Goal: Task Accomplishment & Management: Manage account settings

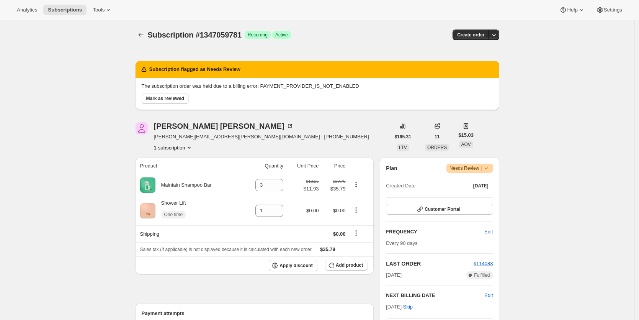
click at [488, 169] on icon at bounding box center [486, 168] width 8 height 8
click at [484, 195] on span "Cancel subscription" at bounding box center [469, 196] width 43 height 6
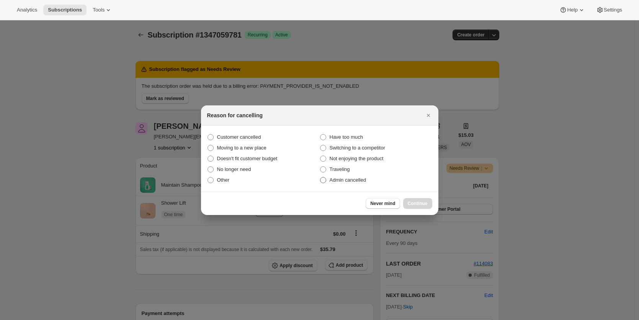
click at [321, 179] on span ":r18:" at bounding box center [323, 180] width 6 height 6
click at [320, 177] on input "Admin cancelled" at bounding box center [320, 177] width 0 height 0
radio input "true"
click at [413, 203] on span "Continue" at bounding box center [418, 203] width 20 height 6
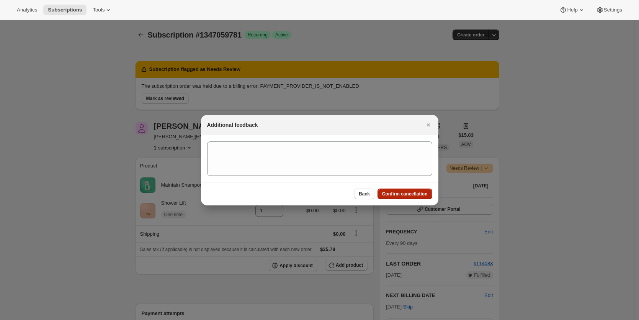
click at [408, 193] on span "Confirm cancellation" at bounding box center [405, 194] width 46 height 6
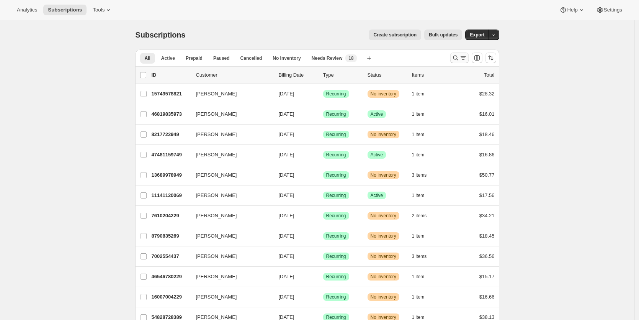
click at [455, 59] on icon "Search and filter results" at bounding box center [456, 58] width 8 height 8
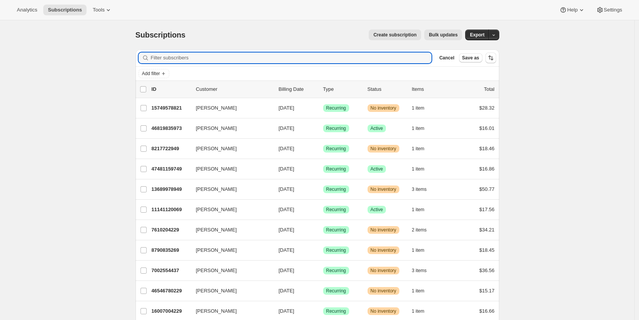
paste input "mailto:markwsnyder@yahoo.com"
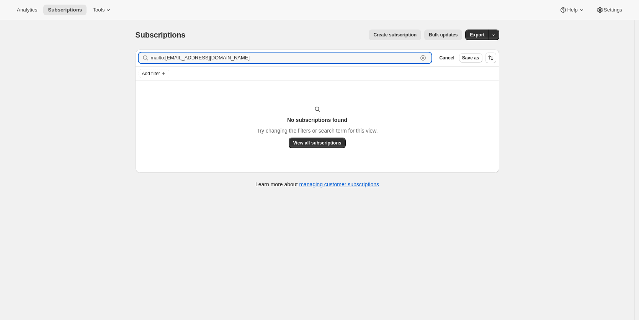
drag, startPoint x: 168, startPoint y: 59, endPoint x: 140, endPoint y: 58, distance: 27.6
click at [140, 58] on div "mailto:markwsnyder@yahoo.com Clear" at bounding box center [285, 57] width 293 height 11
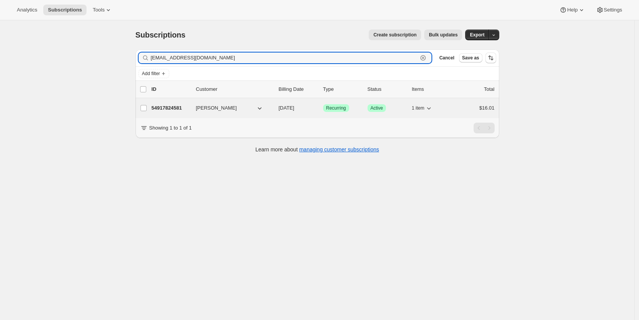
type input "markwsnyder@yahoo.com"
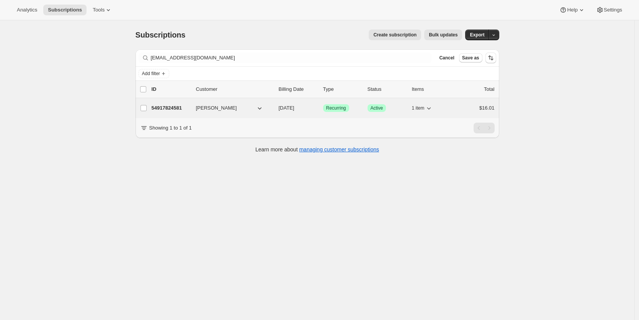
click at [166, 109] on p "54917824581" at bounding box center [171, 108] width 38 height 8
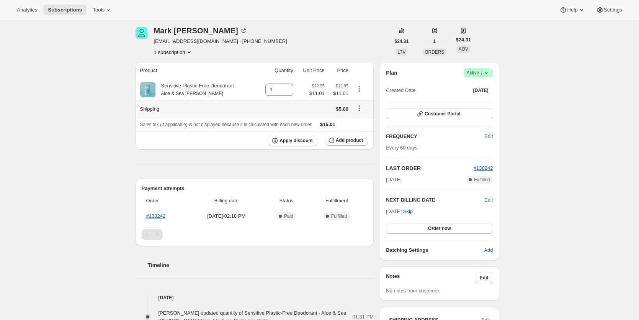
scroll to position [29, 0]
click at [488, 74] on icon at bounding box center [486, 72] width 8 height 8
click at [485, 98] on span "Cancel subscription" at bounding box center [477, 101] width 43 height 6
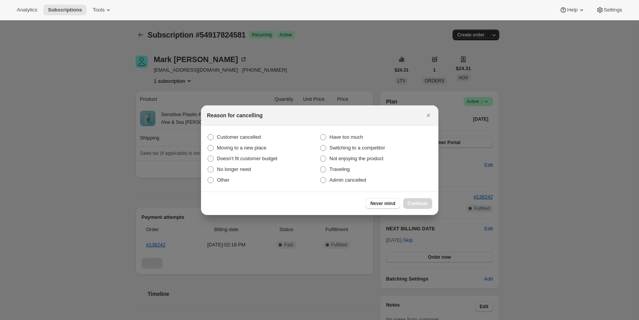
scroll to position [0, 0]
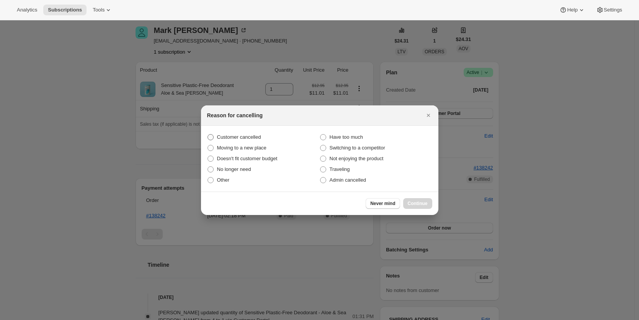
click at [238, 138] on span "Customer cancelled" at bounding box center [239, 137] width 44 height 6
click at [208, 134] on input "Customer cancelled" at bounding box center [207, 134] width 0 height 0
radio input "true"
click at [425, 205] on span "Continue" at bounding box center [418, 203] width 20 height 6
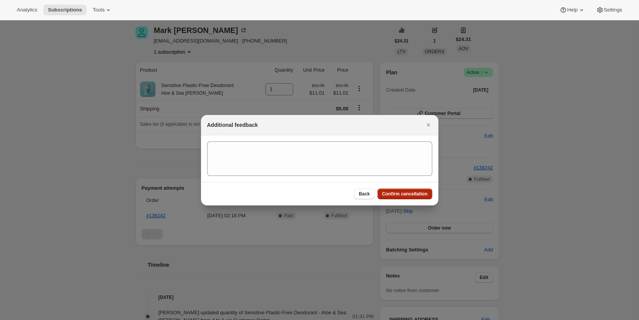
click at [403, 193] on span "Confirm cancellation" at bounding box center [405, 194] width 46 height 6
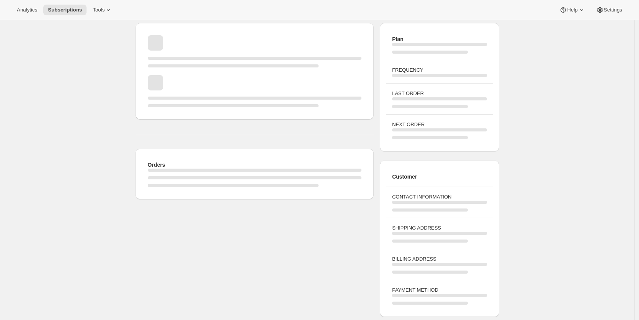
scroll to position [29, 0]
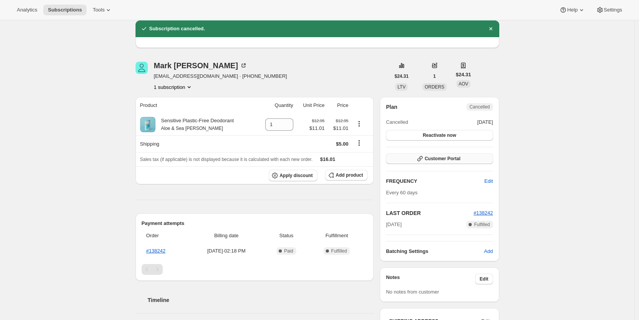
click at [433, 159] on span "Customer Portal" at bounding box center [442, 158] width 36 height 6
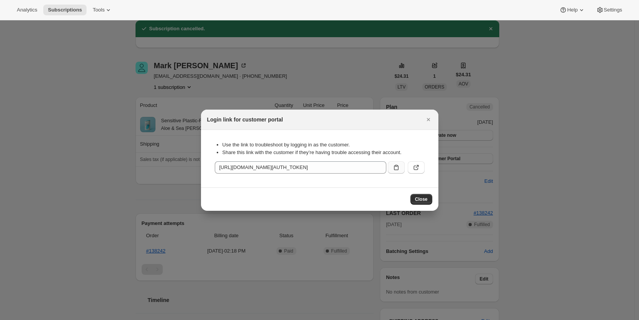
click at [396, 169] on icon ":rff:" at bounding box center [396, 167] width 8 height 8
click at [428, 121] on icon "Close" at bounding box center [428, 120] width 8 height 8
